Goal: Find specific page/section: Find specific page/section

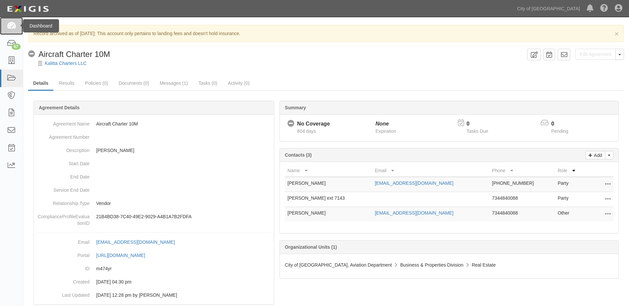
click at [10, 29] on icon at bounding box center [11, 26] width 9 height 8
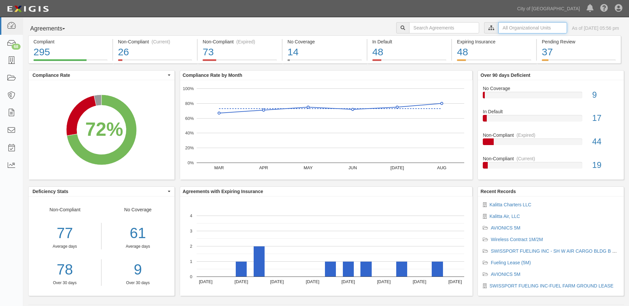
click at [498, 30] on input "text" at bounding box center [532, 27] width 69 height 11
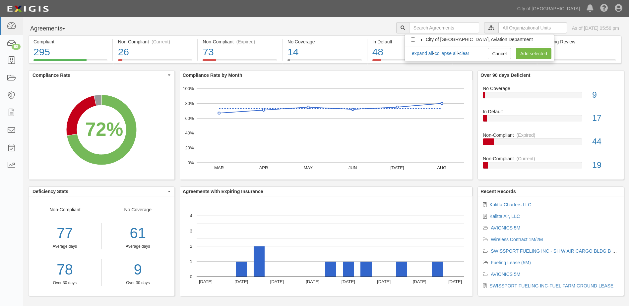
click at [421, 39] on icon at bounding box center [421, 39] width 5 height 3
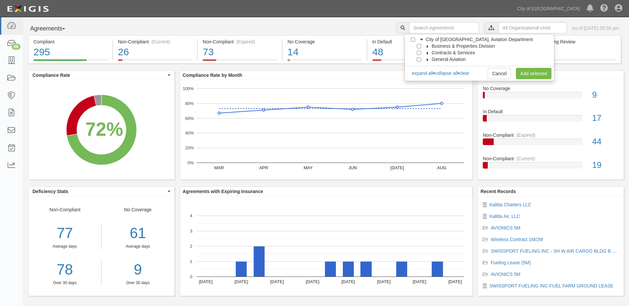
click at [426, 46] on icon at bounding box center [427, 46] width 5 height 3
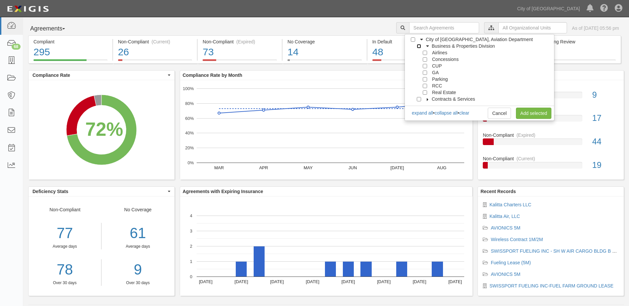
click at [419, 47] on input "Business & Properties Division" at bounding box center [419, 46] width 4 height 4
checkbox input "true"
click at [426, 92] on input "Real Estate" at bounding box center [425, 93] width 4 height 4
checkbox input "true"
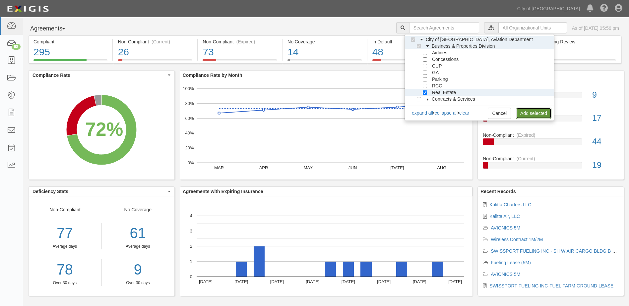
click at [522, 112] on link "Add selected" at bounding box center [533, 113] width 35 height 11
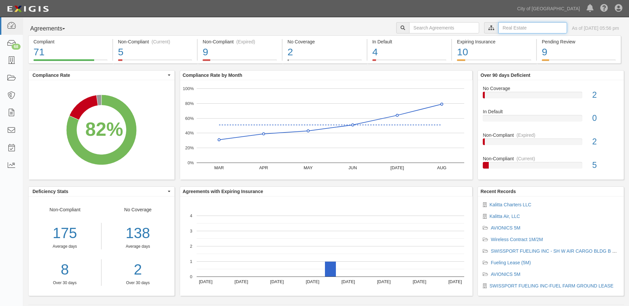
click at [506, 30] on input "text" at bounding box center [532, 27] width 69 height 11
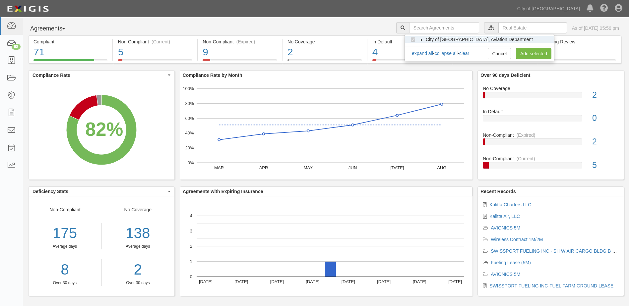
click at [420, 39] on icon at bounding box center [421, 39] width 5 height 3
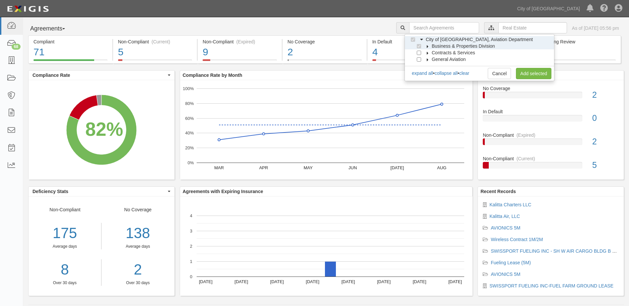
click at [425, 46] on icon at bounding box center [427, 46] width 5 height 3
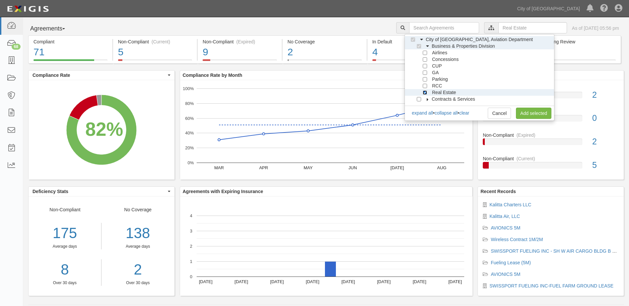
click at [426, 94] on input "Real Estate" at bounding box center [425, 93] width 4 height 4
checkbox input "false"
click at [428, 87] on div at bounding box center [426, 85] width 6 height 4
click at [425, 85] on input "RCC" at bounding box center [425, 86] width 4 height 4
checkbox input "true"
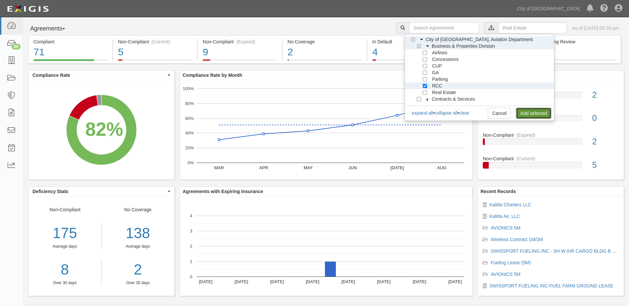
click at [531, 112] on link "Add selected" at bounding box center [533, 113] width 35 height 11
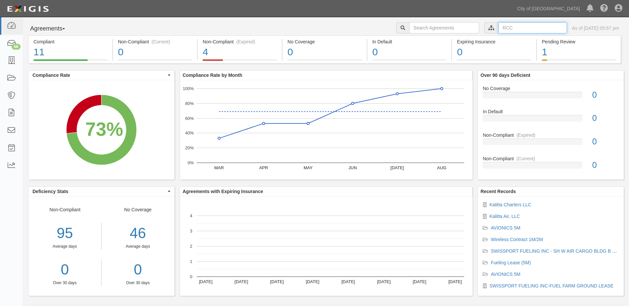
click at [502, 32] on input "text" at bounding box center [532, 27] width 69 height 11
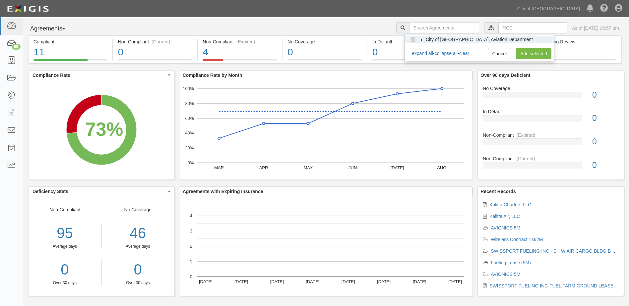
click at [418, 39] on label "City of [GEOGRAPHIC_DATA], Aviation Department" at bounding box center [474, 39] width 115 height 7
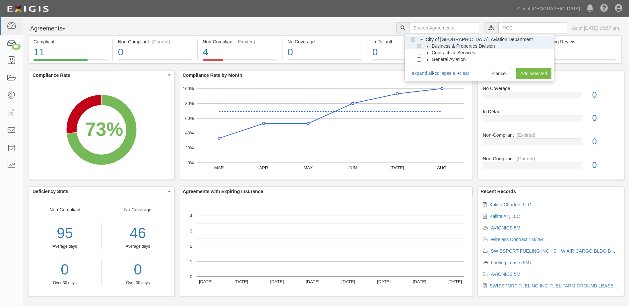
click at [427, 47] on icon at bounding box center [427, 46] width 5 height 3
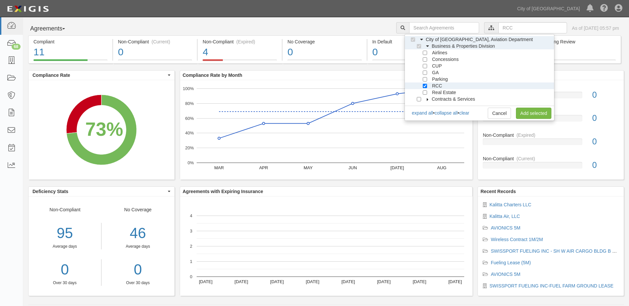
click at [424, 89] on div "RCC" at bounding box center [429, 86] width 25 height 7
click at [424, 87] on input "RCC" at bounding box center [425, 86] width 4 height 4
checkbox input "false"
